Goal: Complete application form

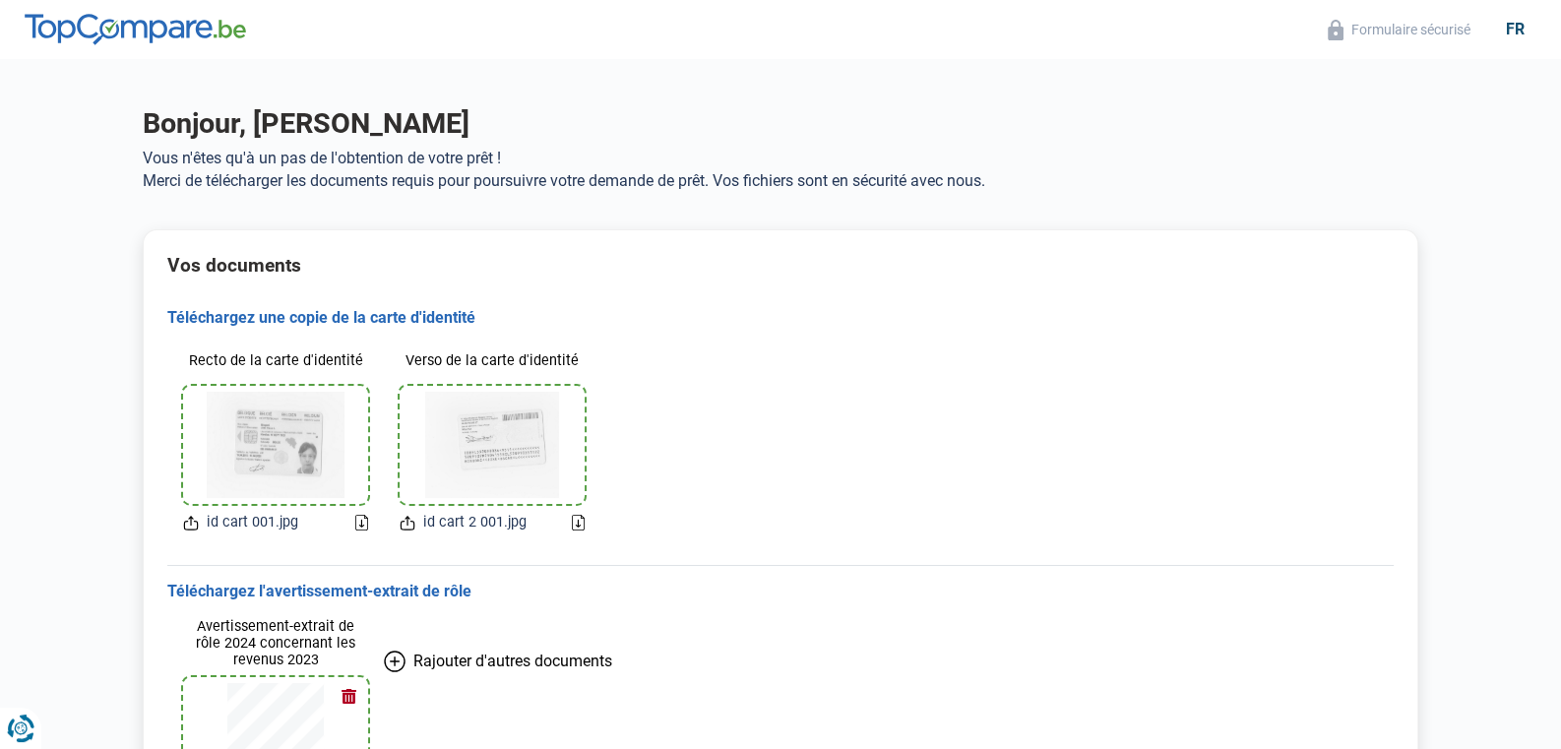
click at [576, 519] on icon at bounding box center [578, 523] width 13 height 16
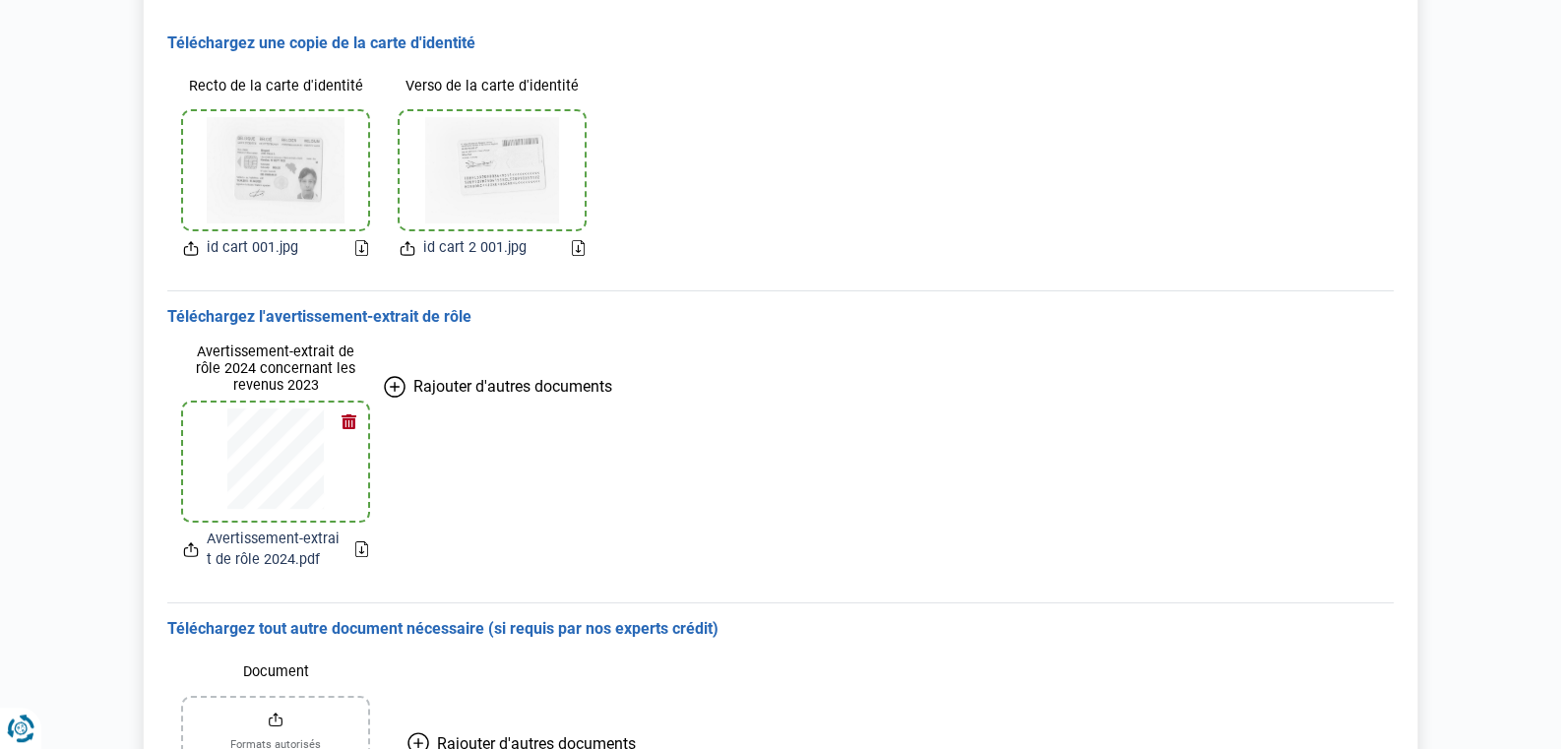
scroll to position [413, 0]
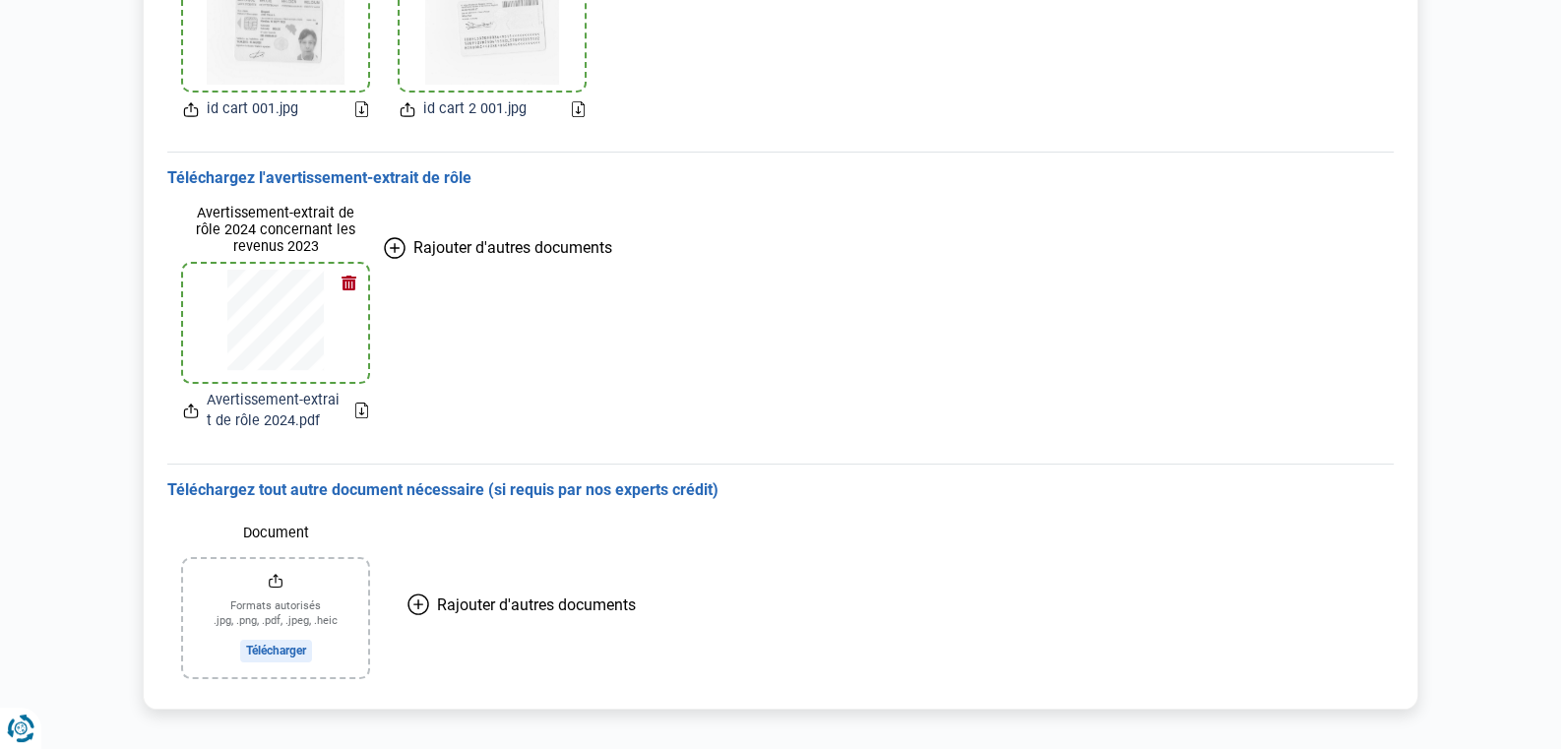
click at [296, 613] on input "Document" at bounding box center [275, 618] width 185 height 118
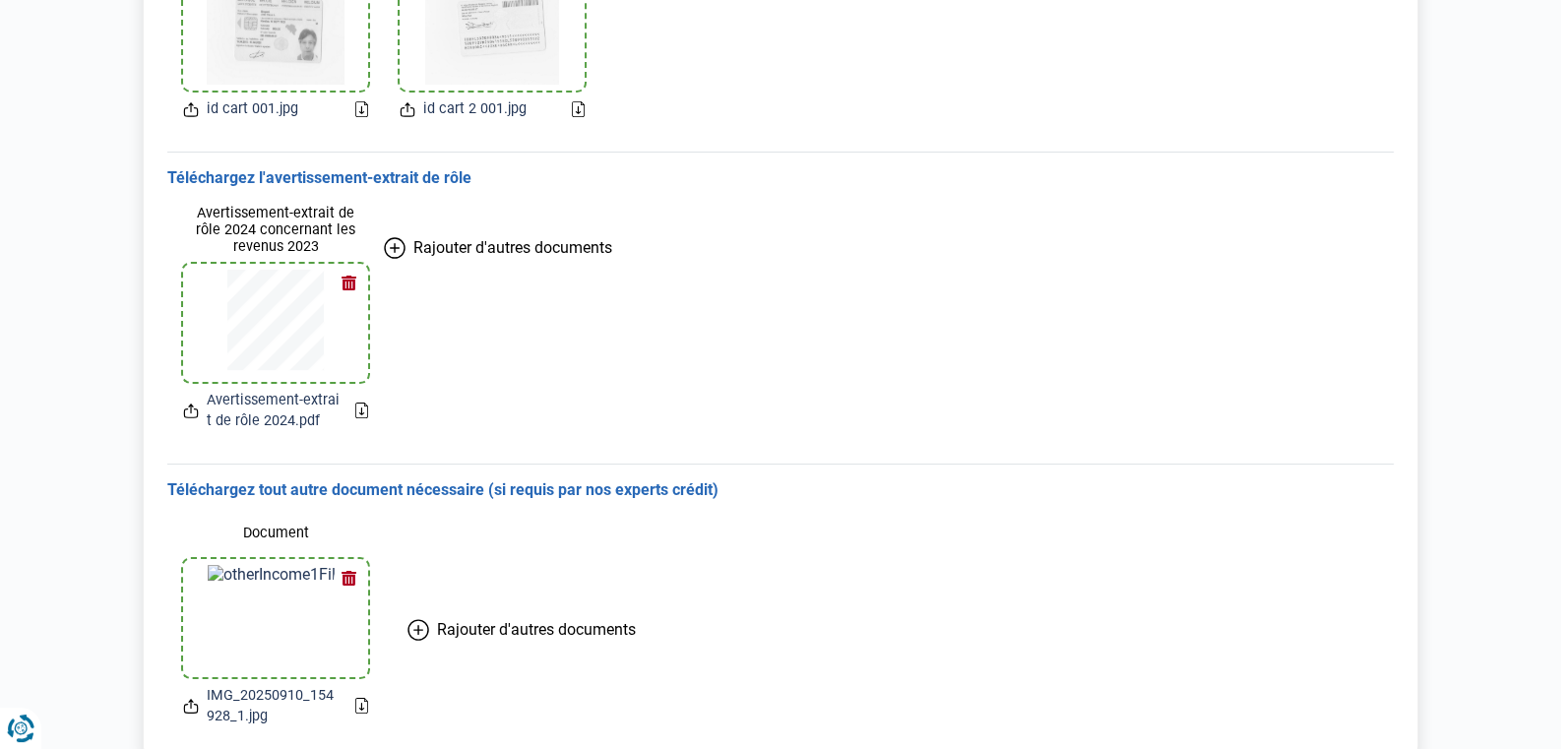
click at [486, 627] on span "Rajouter d'autres documents" at bounding box center [536, 629] width 199 height 19
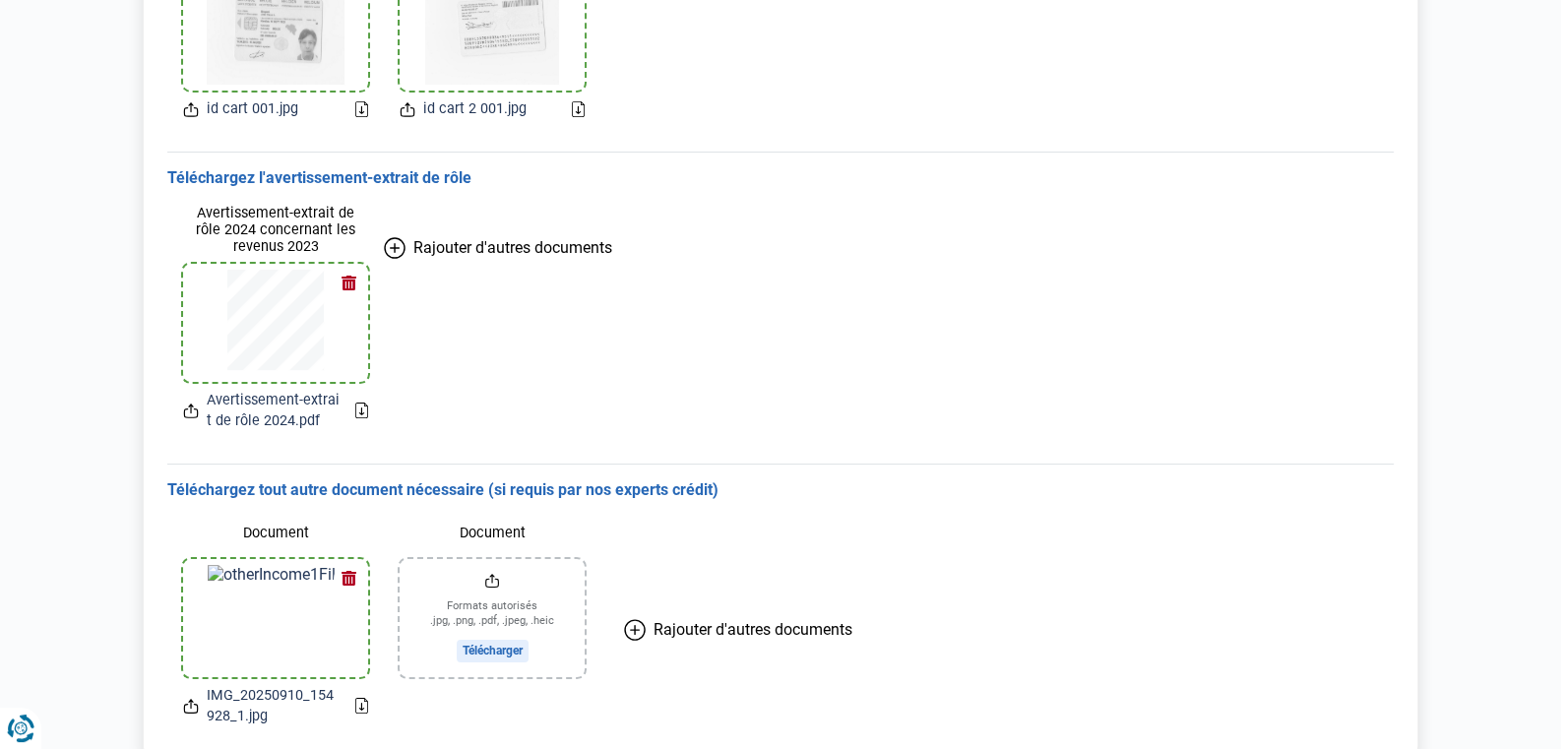
click at [488, 645] on input "Document" at bounding box center [492, 618] width 185 height 118
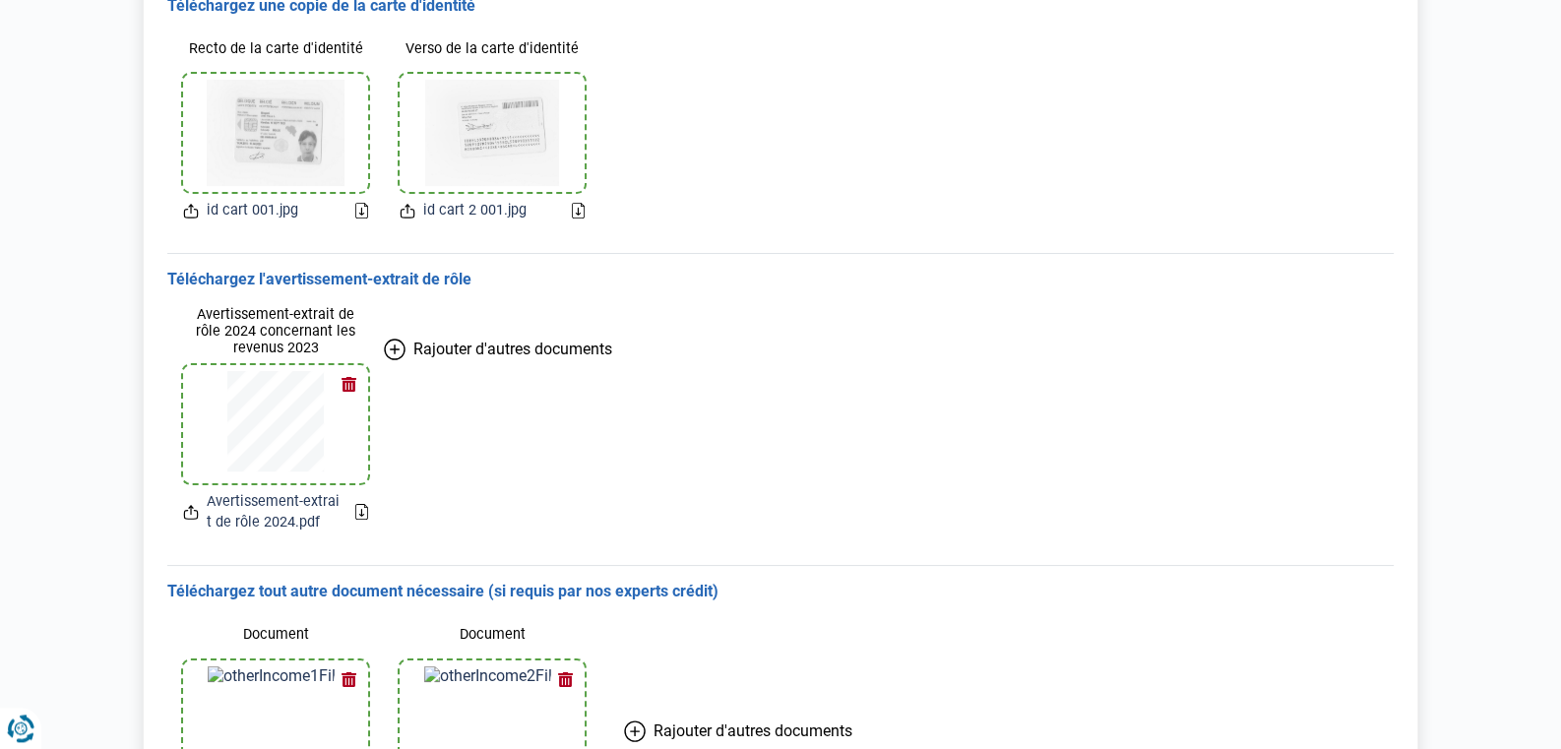
scroll to position [79, 0]
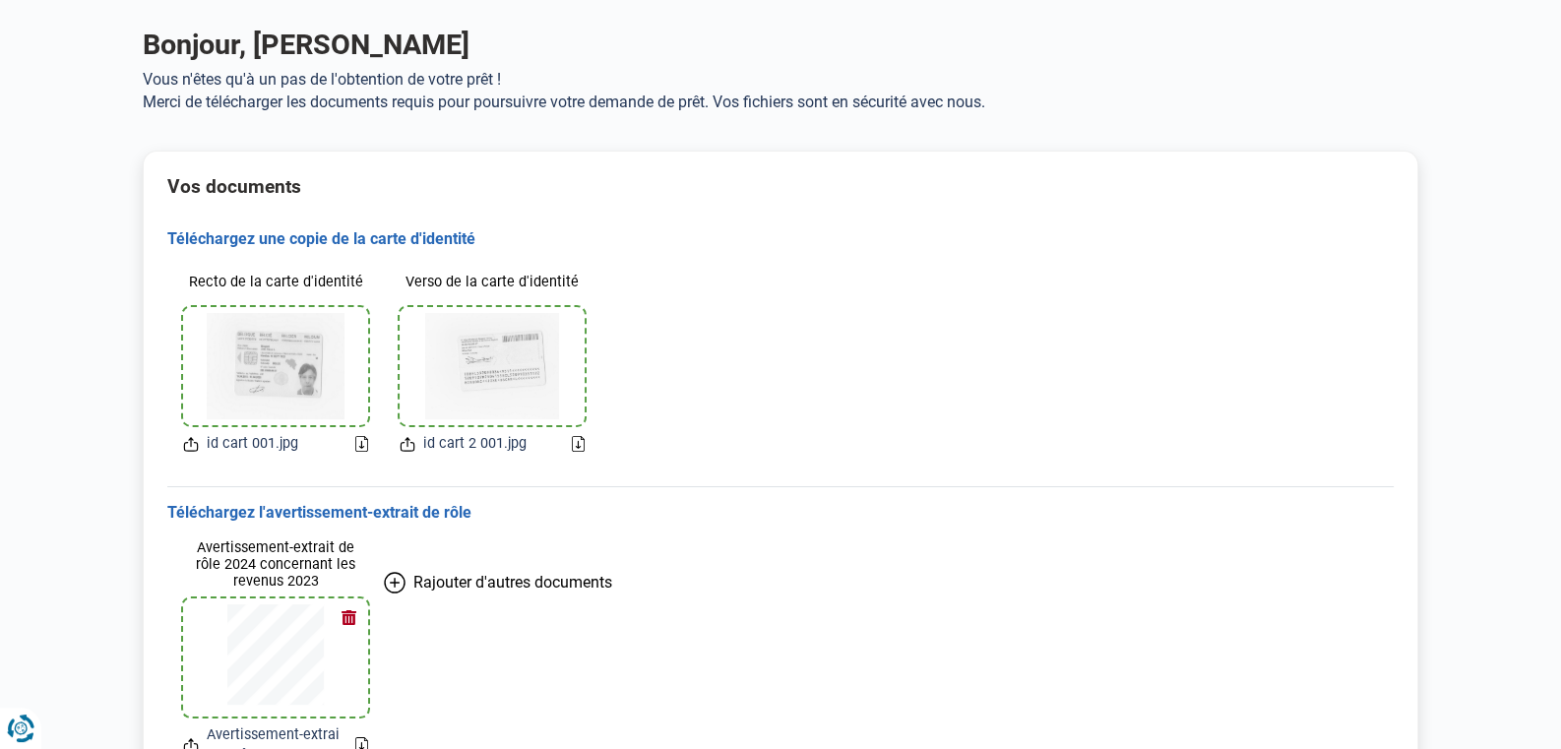
click at [490, 351] on img at bounding box center [492, 366] width 135 height 106
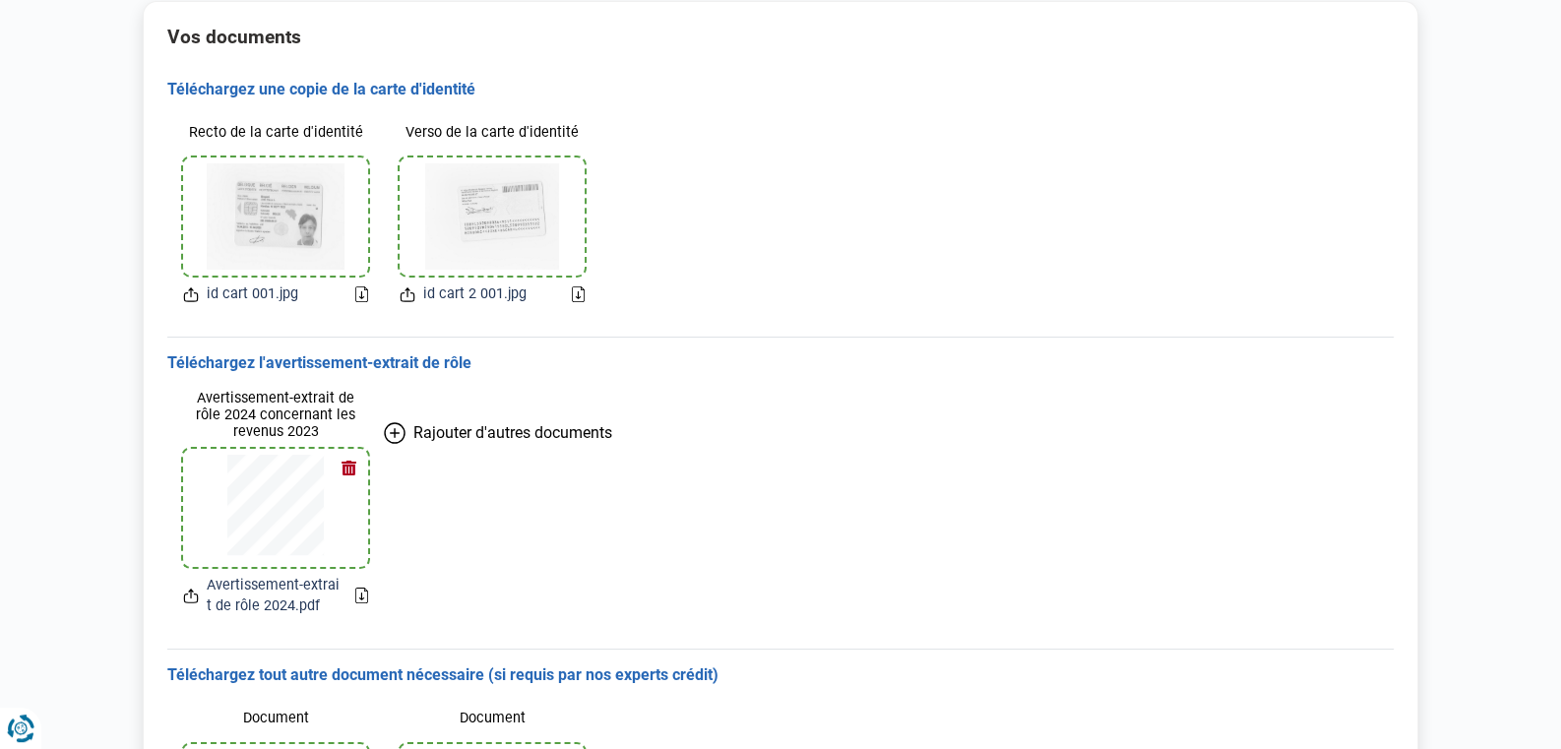
scroll to position [285, 0]
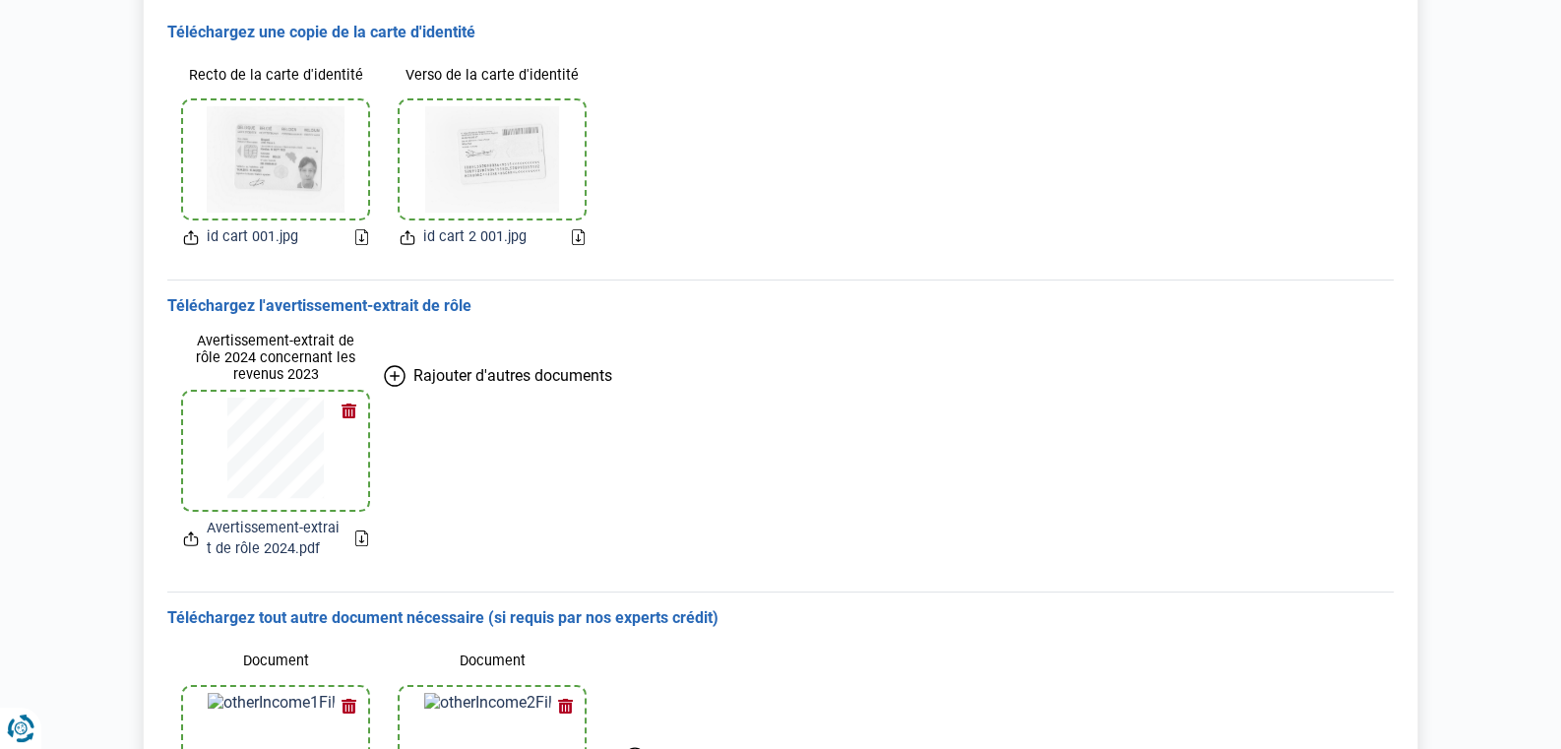
click at [306, 163] on img at bounding box center [276, 159] width 138 height 106
click at [926, 466] on div "Avertissement-extrait de rôle 2024 concernant les revenus 2023 Avertissement-ex…" at bounding box center [780, 446] width 1226 height 259
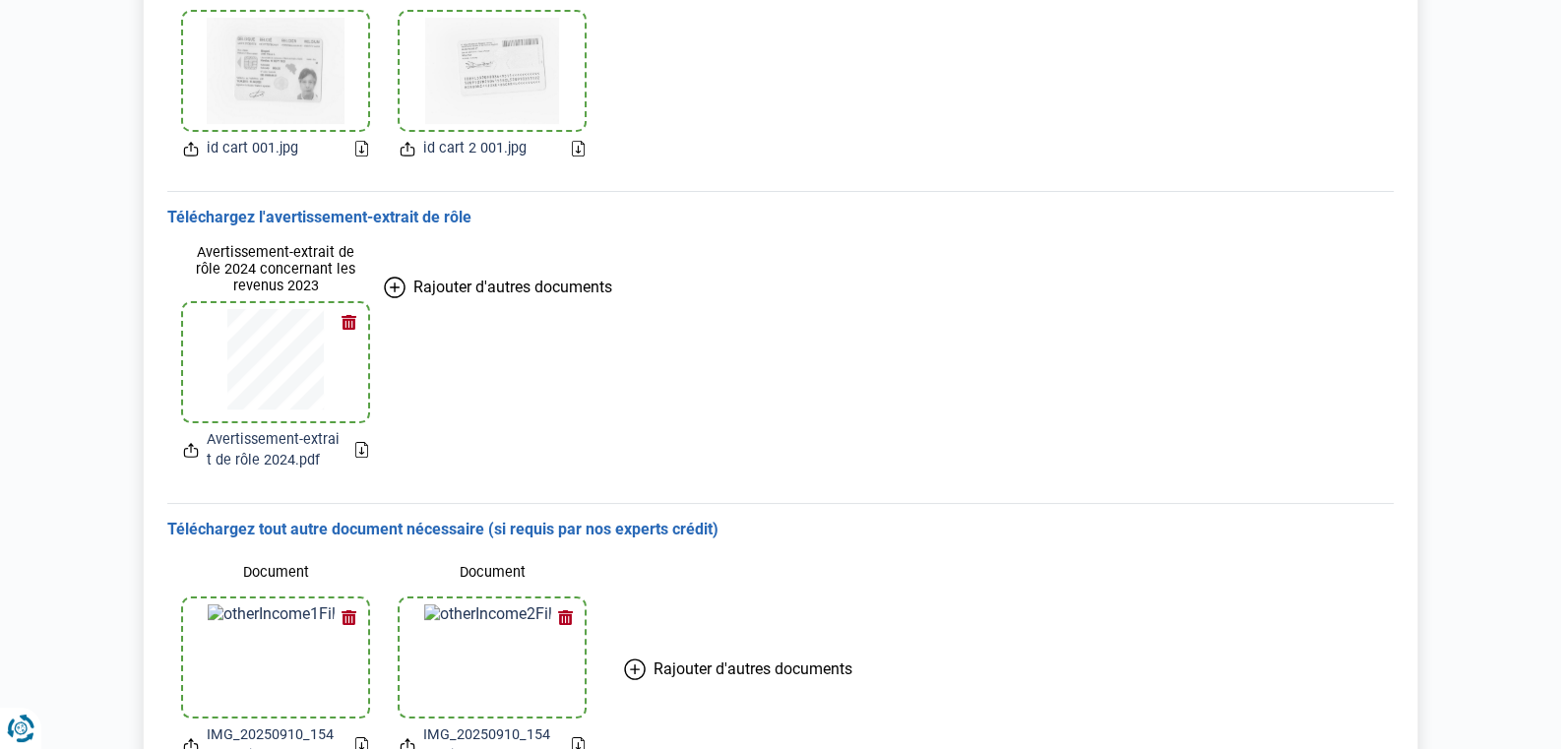
scroll to position [492, 0]
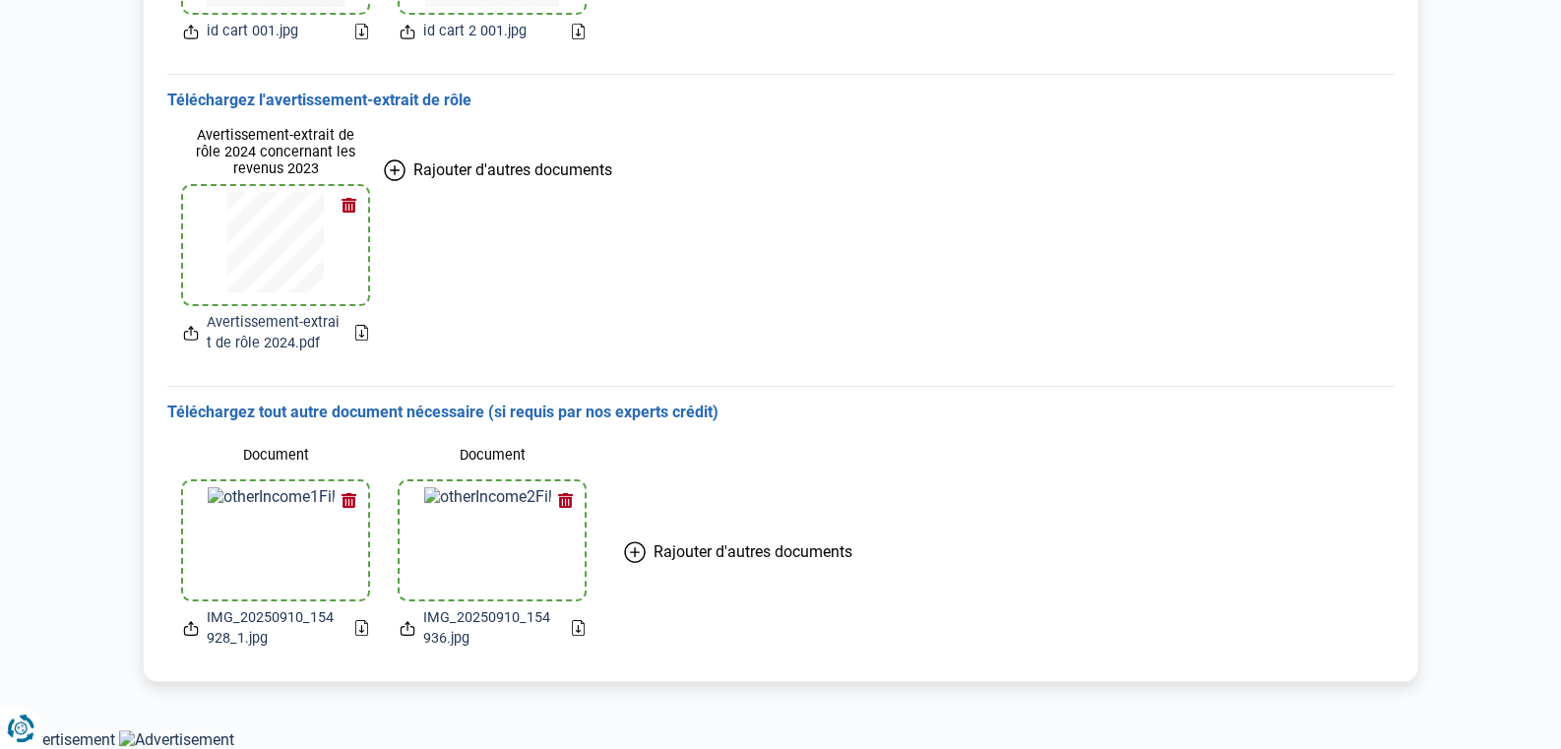
click at [408, 628] on icon at bounding box center [408, 628] width 16 height 21
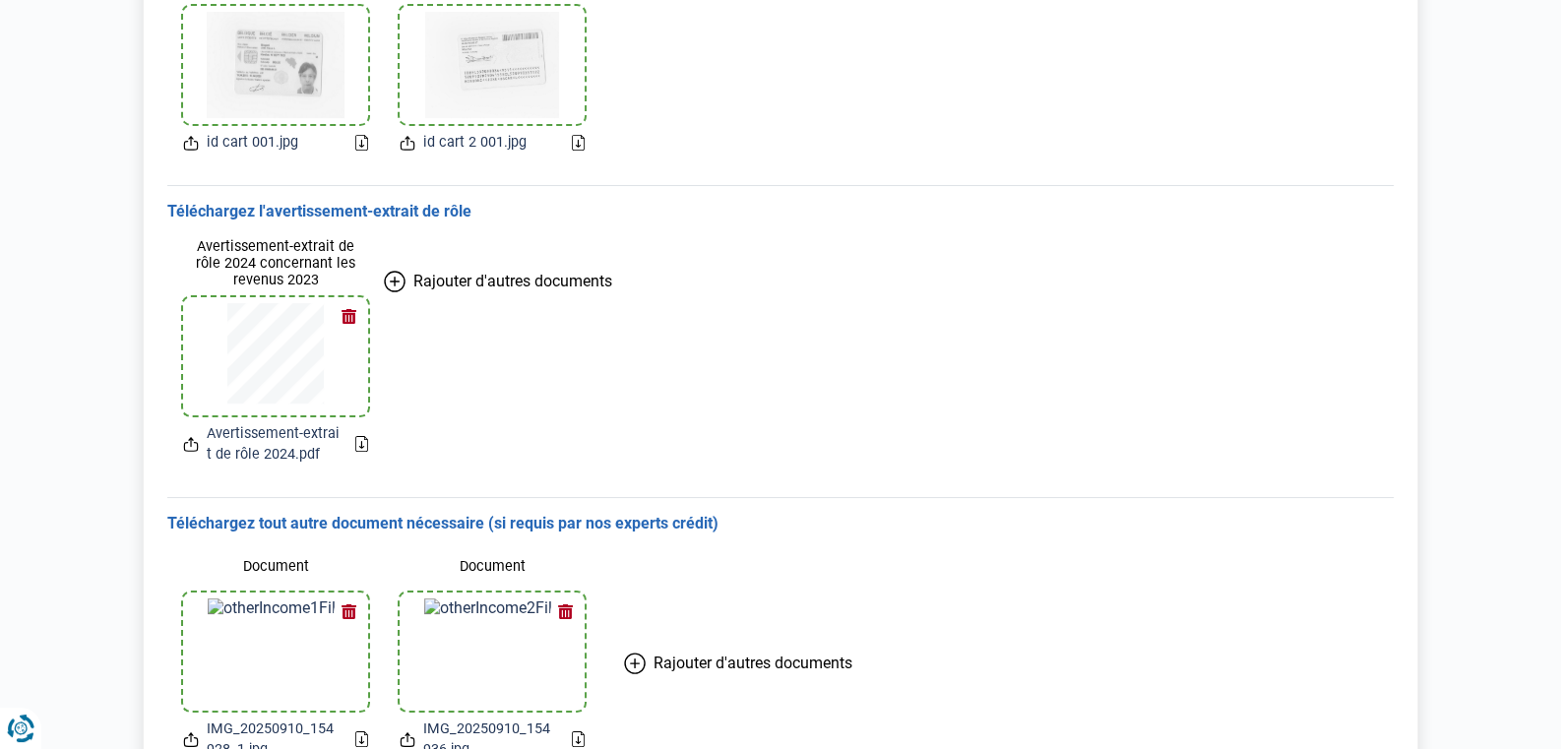
scroll to position [285, 0]
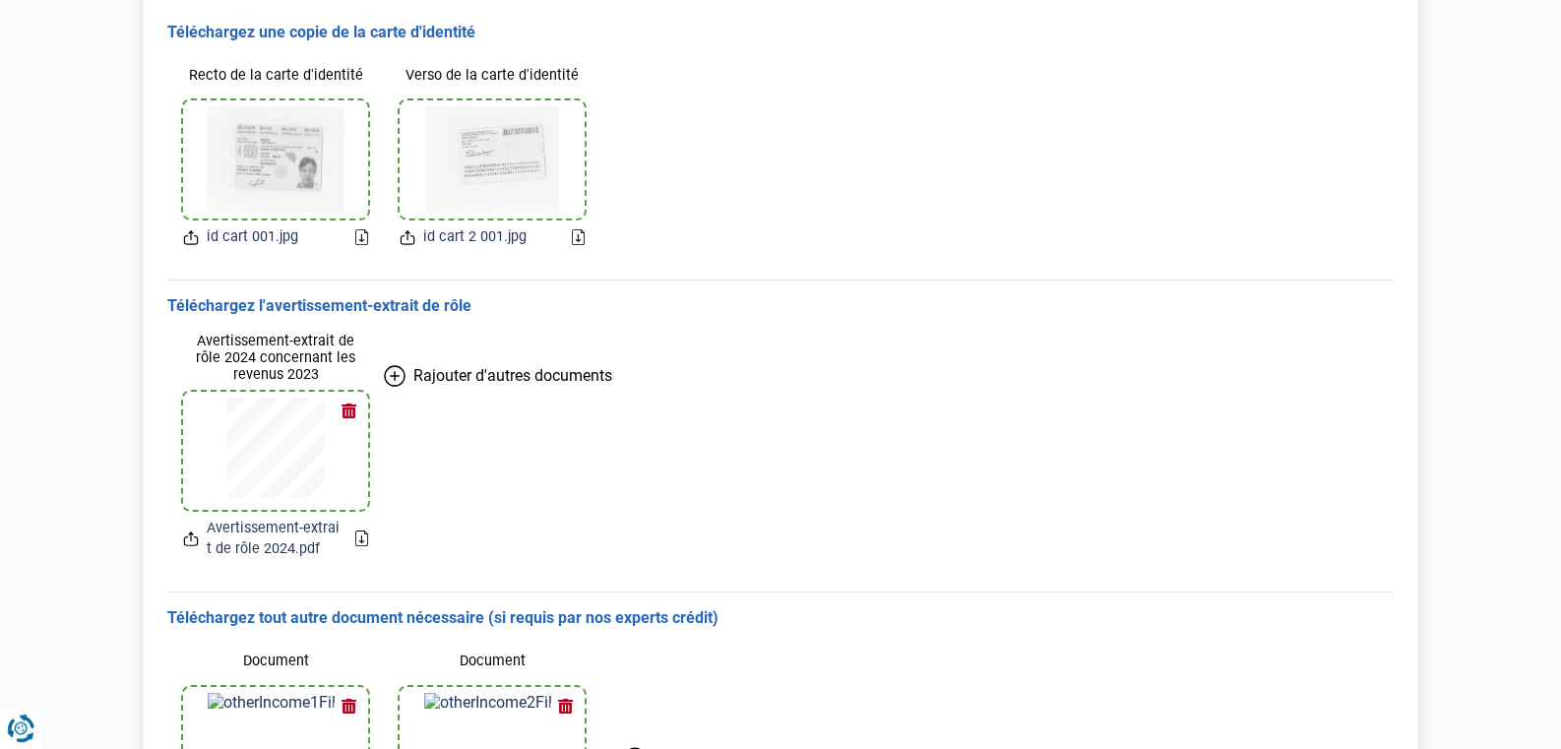
click at [292, 151] on img at bounding box center [276, 159] width 138 height 106
click at [570, 162] on div at bounding box center [492, 159] width 185 height 118
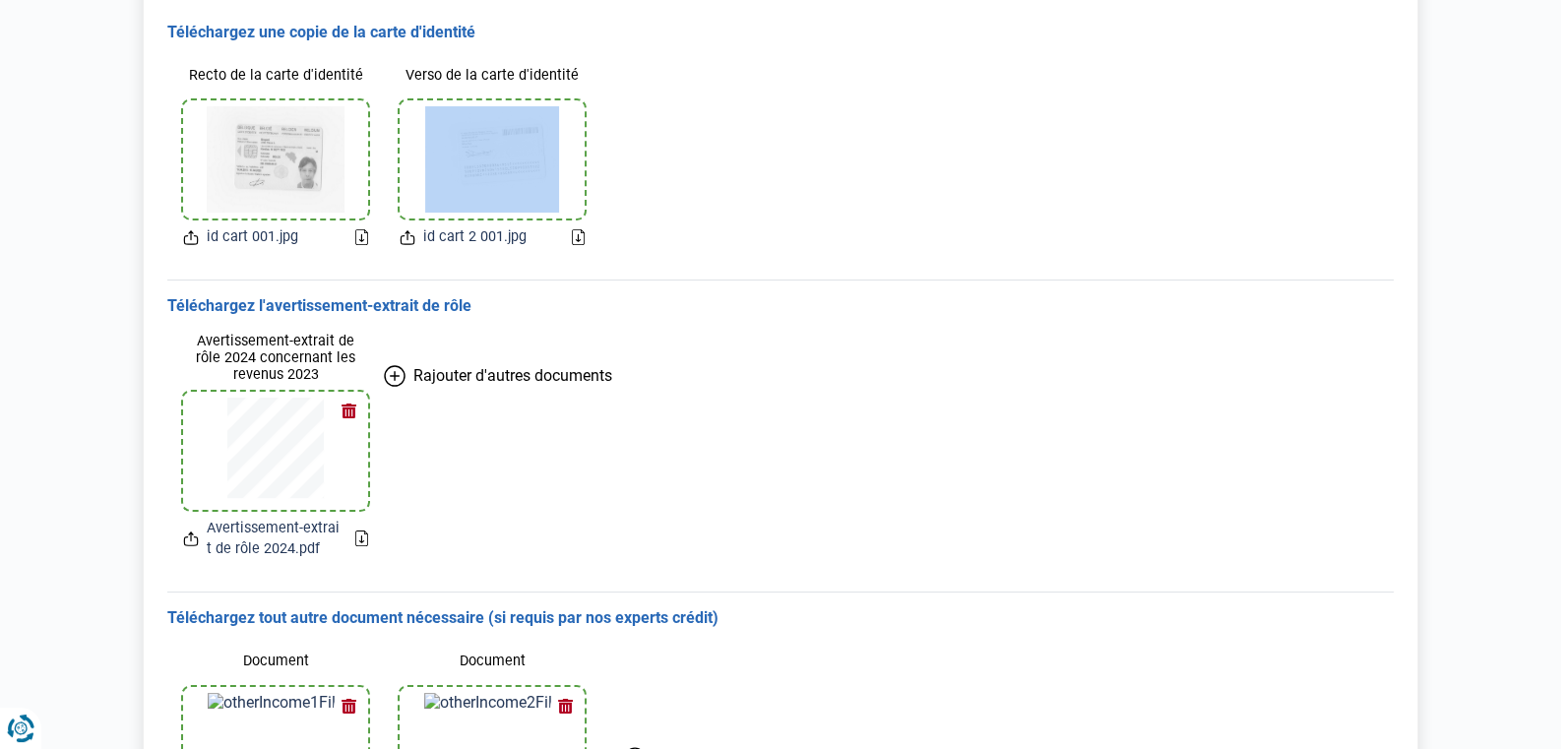
click at [569, 162] on div at bounding box center [492, 159] width 185 height 118
click at [481, 171] on img at bounding box center [492, 159] width 135 height 106
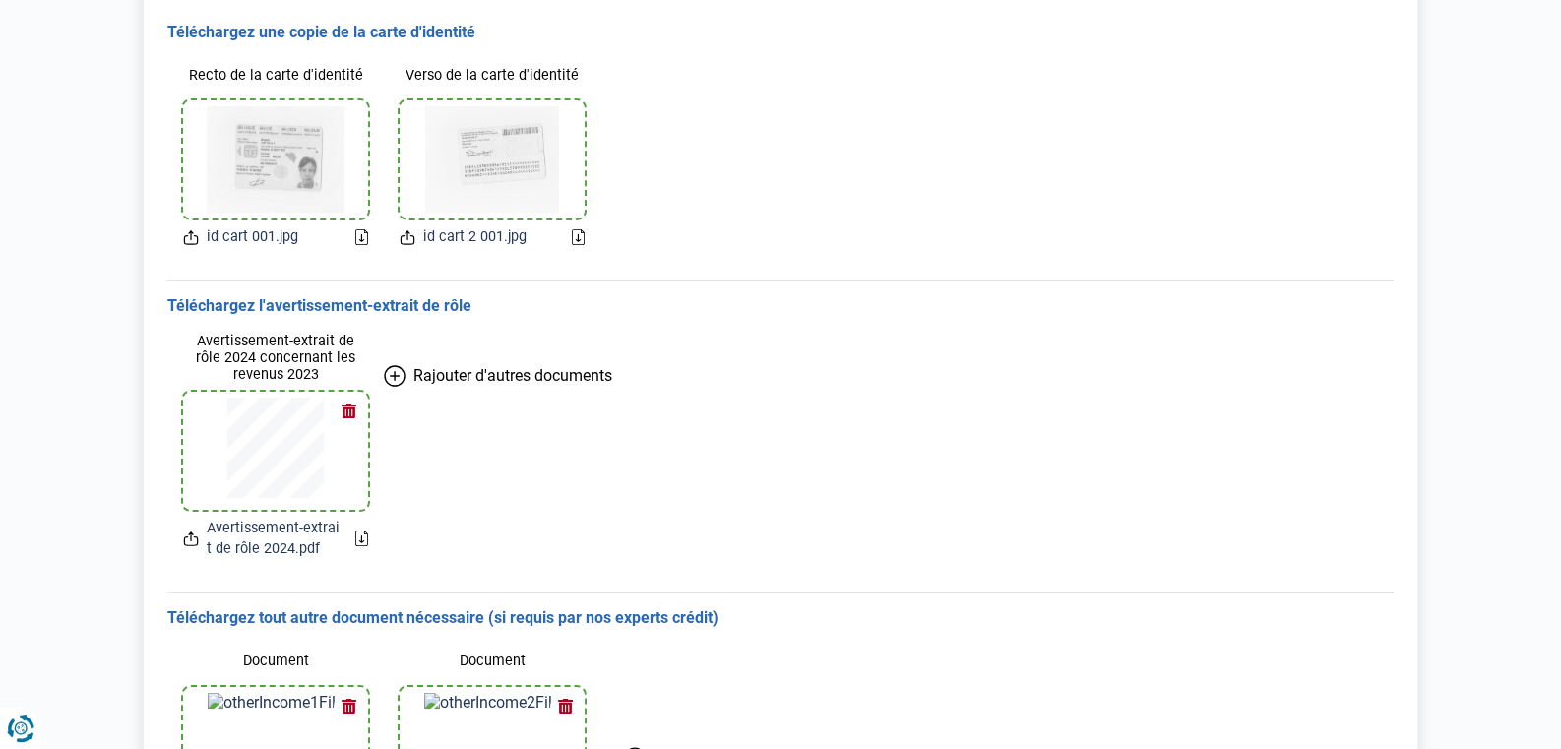
click at [1009, 315] on h3 "Téléchargez l'avertissement-extrait de rôle" at bounding box center [780, 306] width 1226 height 21
click at [528, 174] on img at bounding box center [492, 159] width 135 height 106
click at [524, 159] on img at bounding box center [492, 159] width 135 height 106
click at [525, 159] on img at bounding box center [492, 159] width 135 height 106
click at [516, 154] on img at bounding box center [492, 159] width 135 height 106
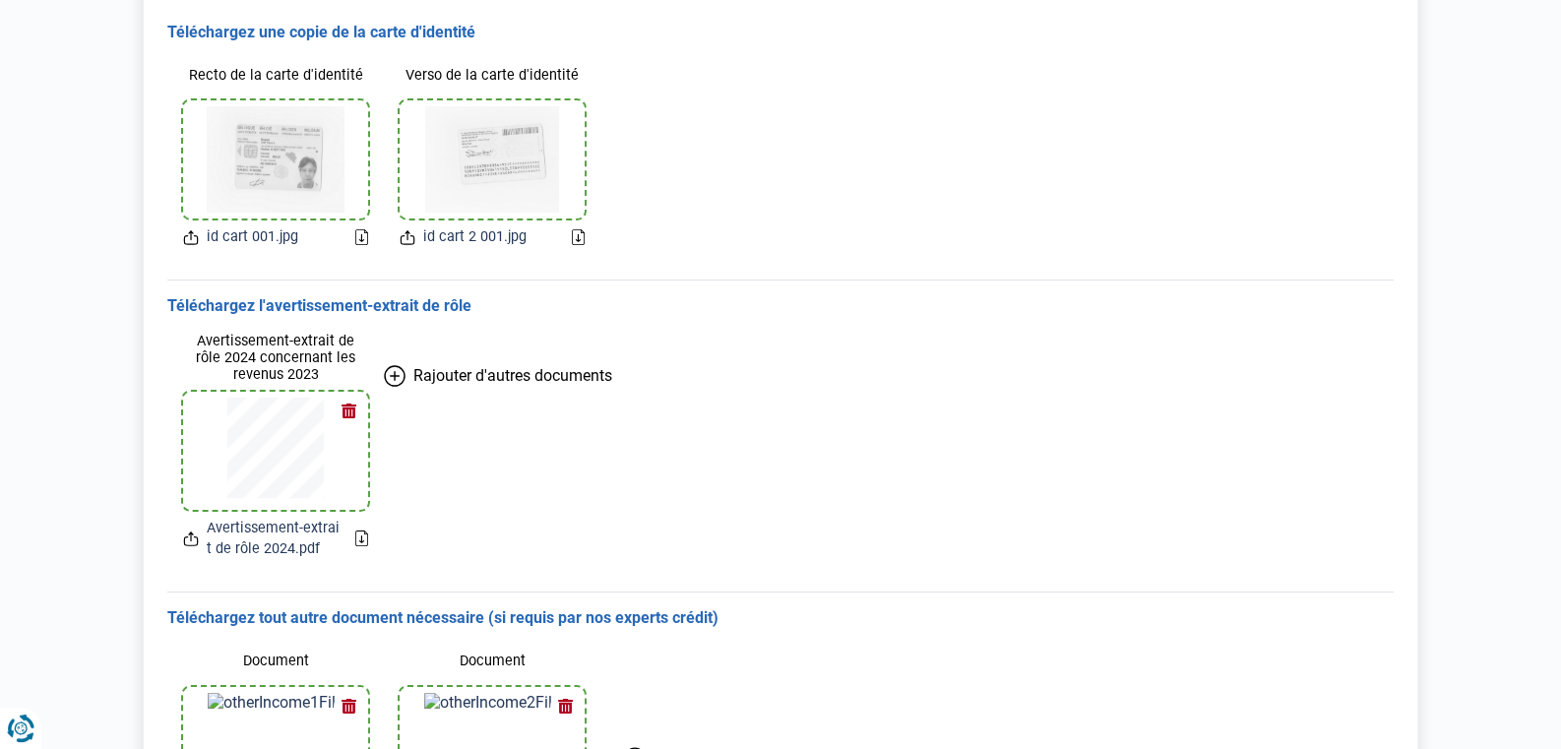
click at [516, 154] on img at bounding box center [492, 159] width 135 height 106
click at [515, 154] on img at bounding box center [492, 159] width 135 height 106
click at [517, 154] on img at bounding box center [492, 159] width 135 height 106
click at [520, 153] on img at bounding box center [492, 159] width 135 height 106
click at [520, 152] on img at bounding box center [492, 159] width 135 height 106
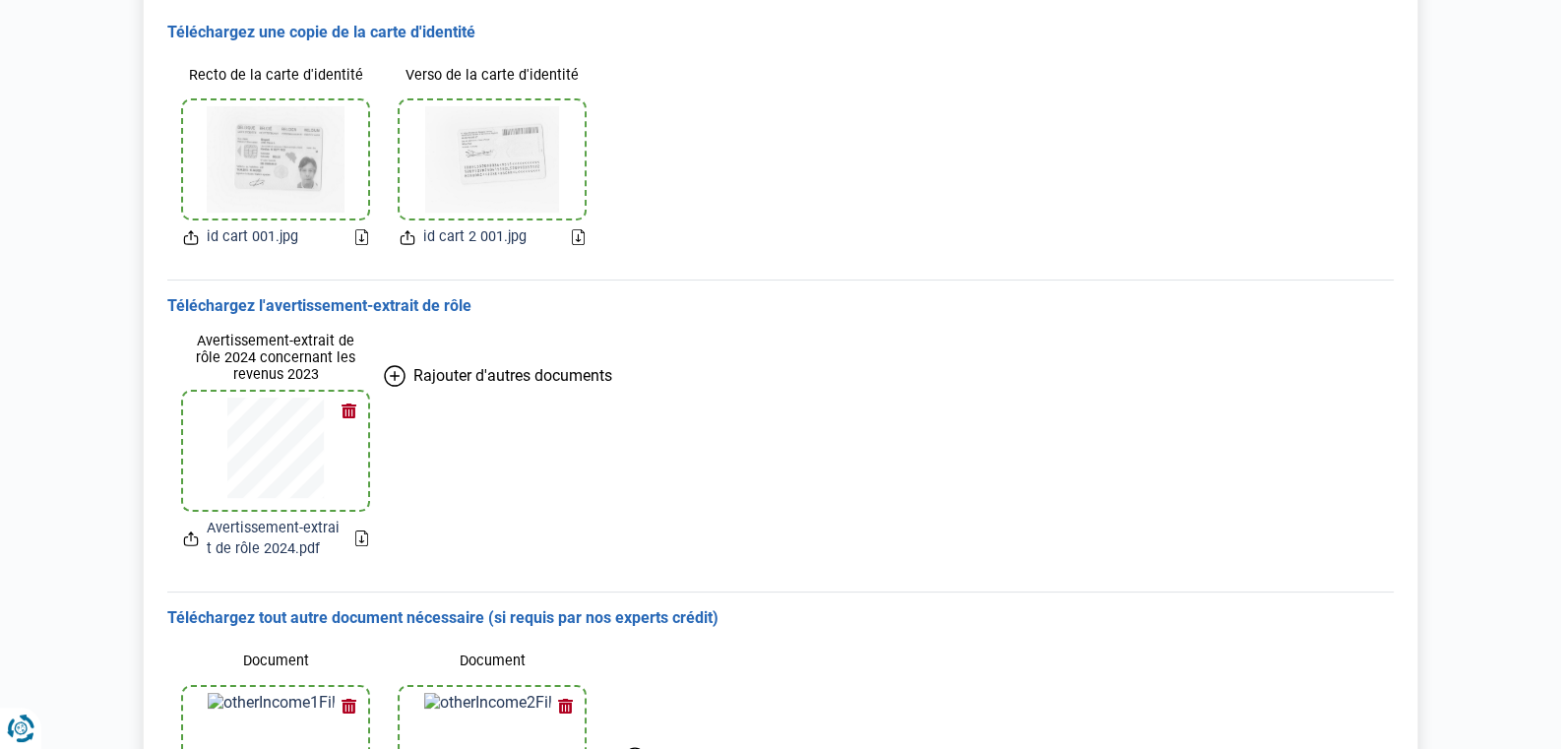
click at [405, 239] on icon at bounding box center [408, 237] width 16 height 21
click at [579, 236] on icon at bounding box center [578, 237] width 13 height 16
